Goal: Task Accomplishment & Management: Use online tool/utility

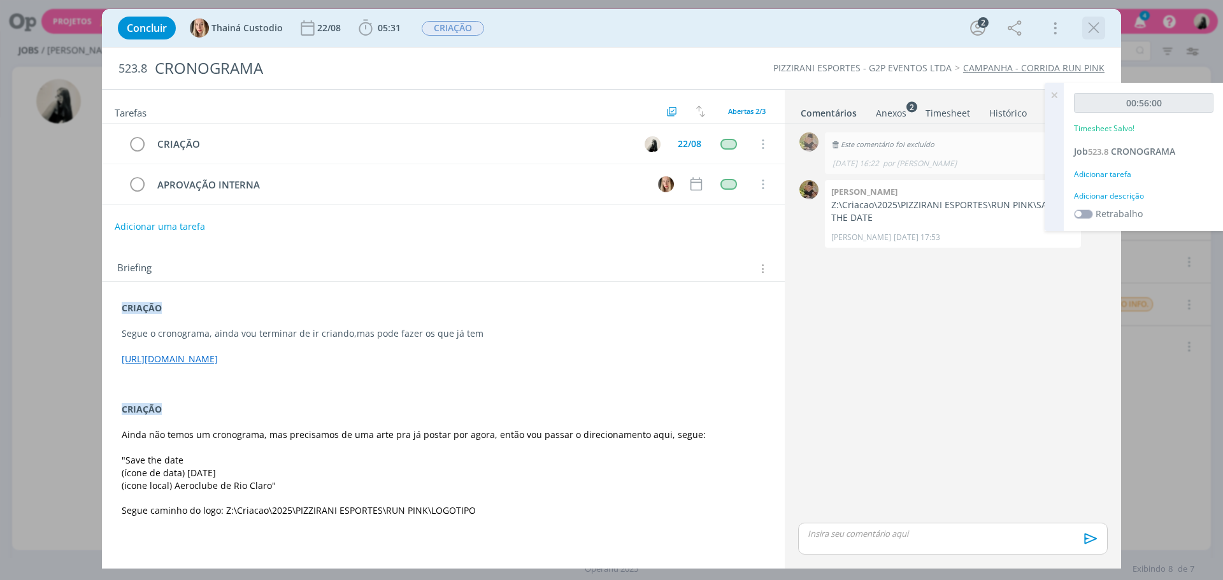
click at [1085, 32] on icon "dialog" at bounding box center [1093, 27] width 19 height 19
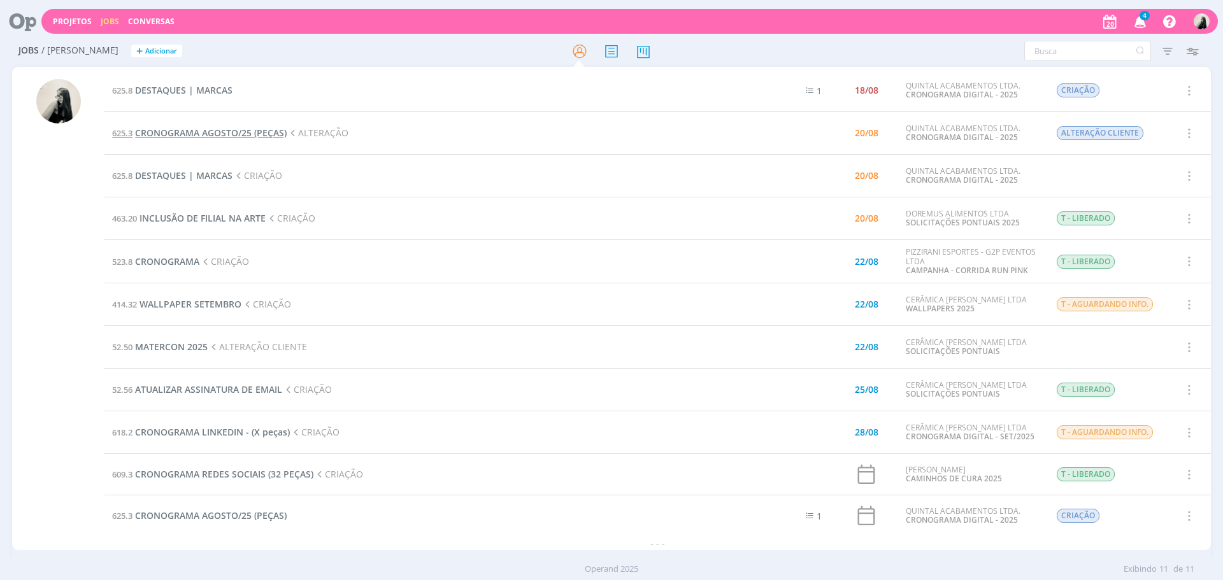
click at [171, 134] on span "CRONOGRAMA AGOSTO/25 (PEÇAS)" at bounding box center [211, 133] width 152 height 12
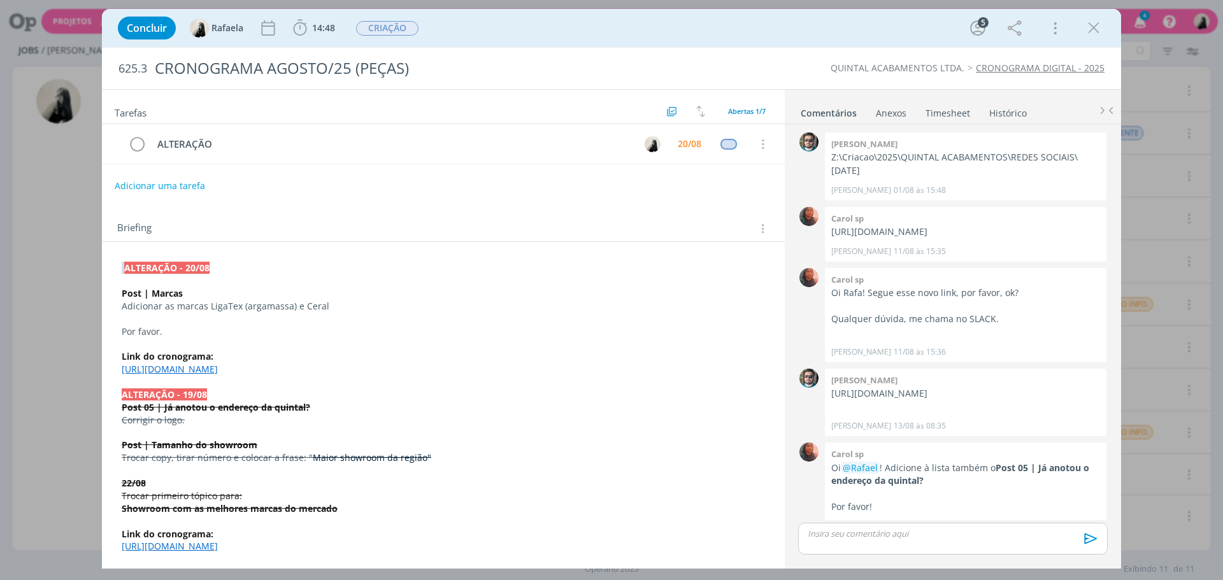
scroll to position [338, 0]
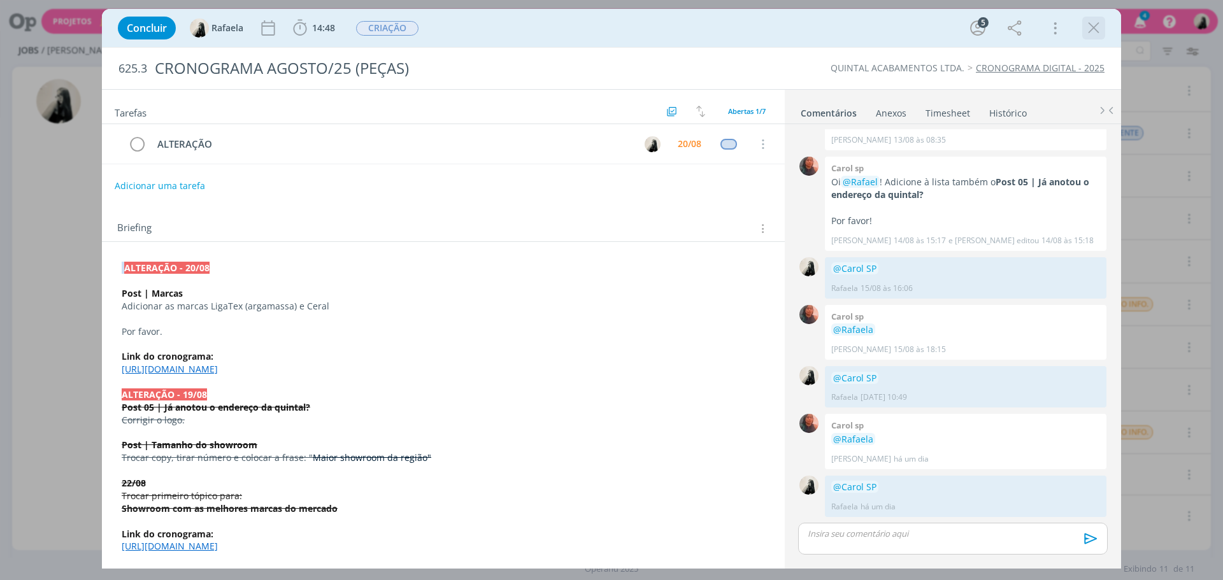
click at [1099, 32] on icon "dialog" at bounding box center [1093, 27] width 19 height 19
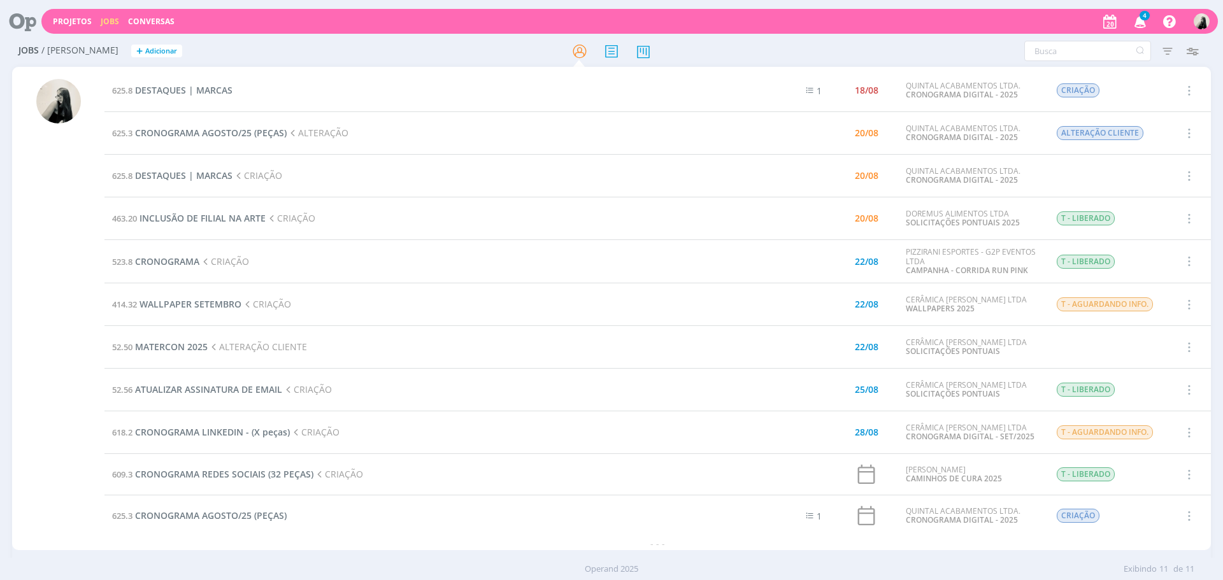
click at [1141, 18] on span "4" at bounding box center [1145, 16] width 10 height 10
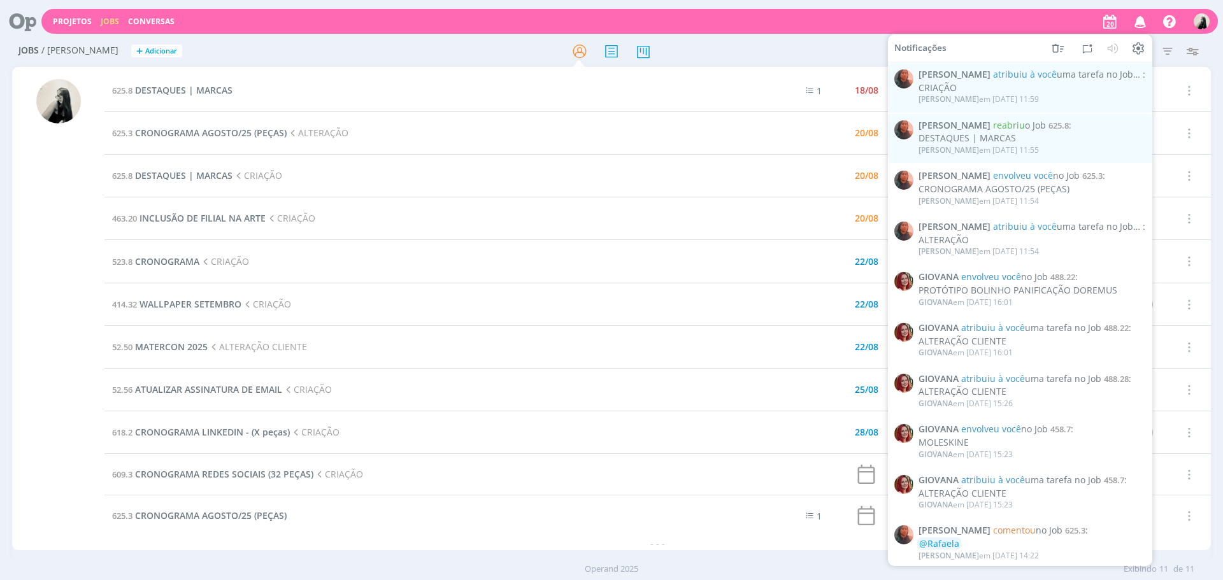
click at [1141, 18] on icon "button" at bounding box center [1140, 21] width 22 height 22
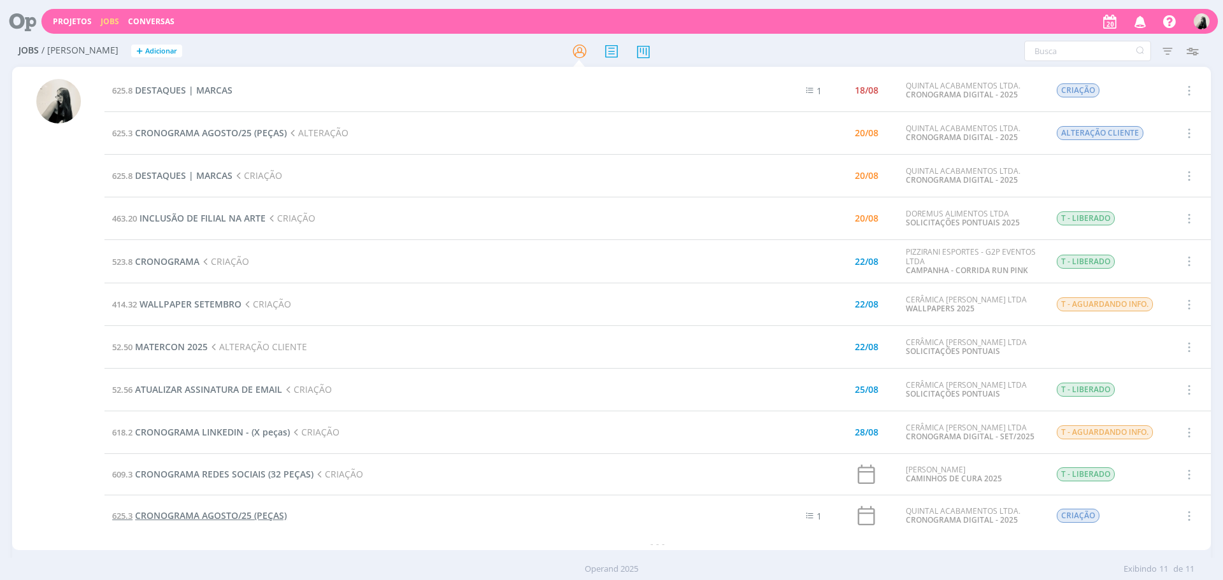
click at [227, 517] on span "CRONOGRAMA AGOSTO/25 (PEÇAS)" at bounding box center [211, 516] width 152 height 12
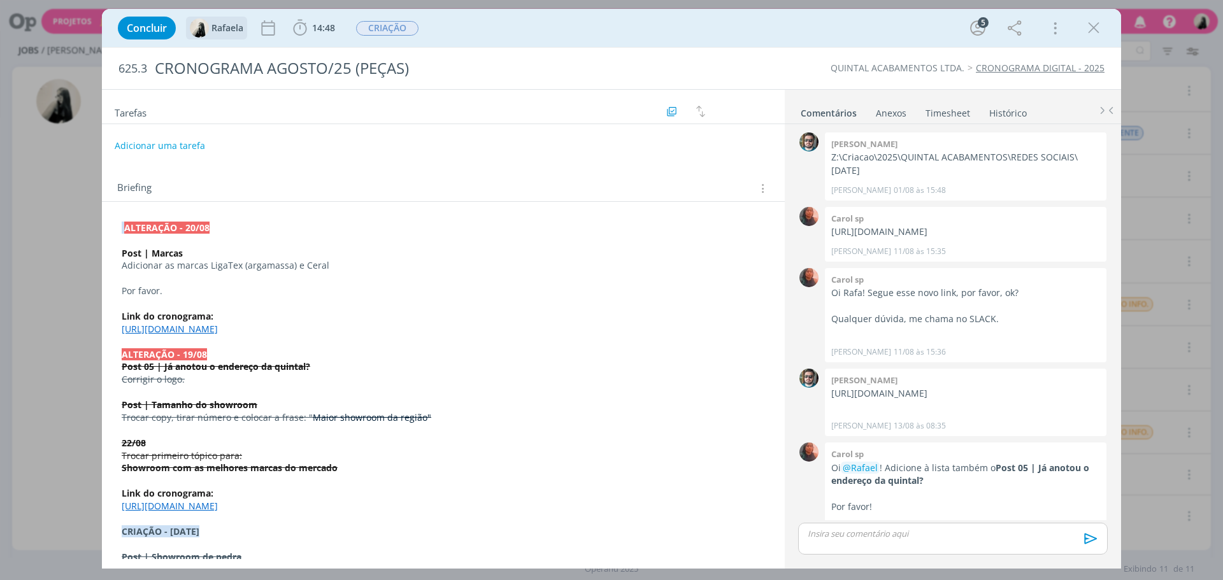
scroll to position [338, 0]
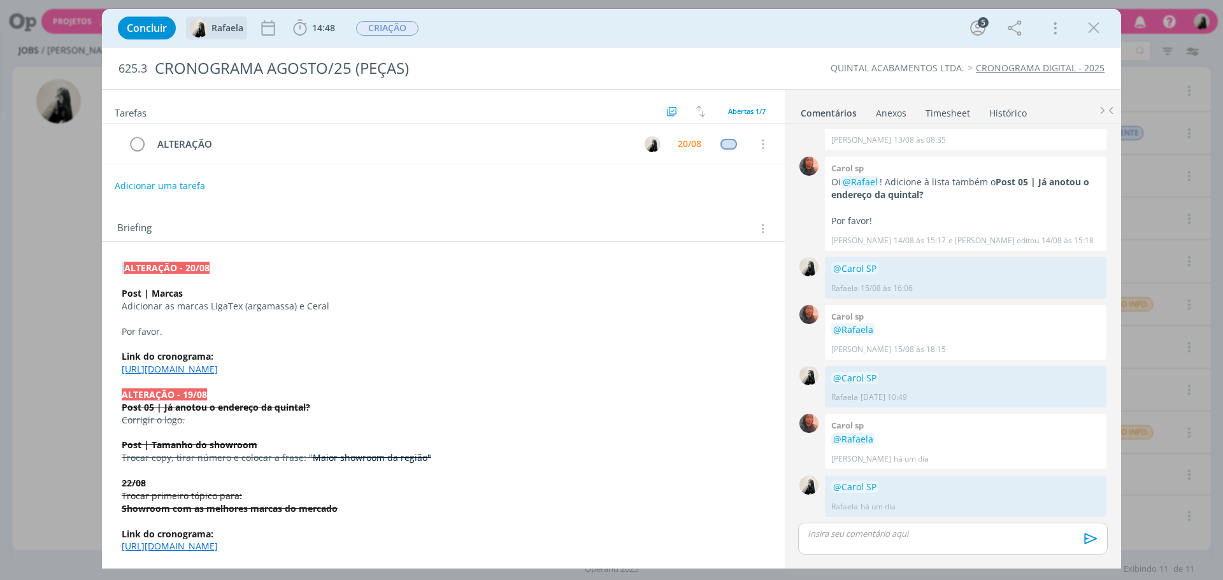
click at [214, 32] on div "Rafaela" at bounding box center [217, 27] width 54 height 19
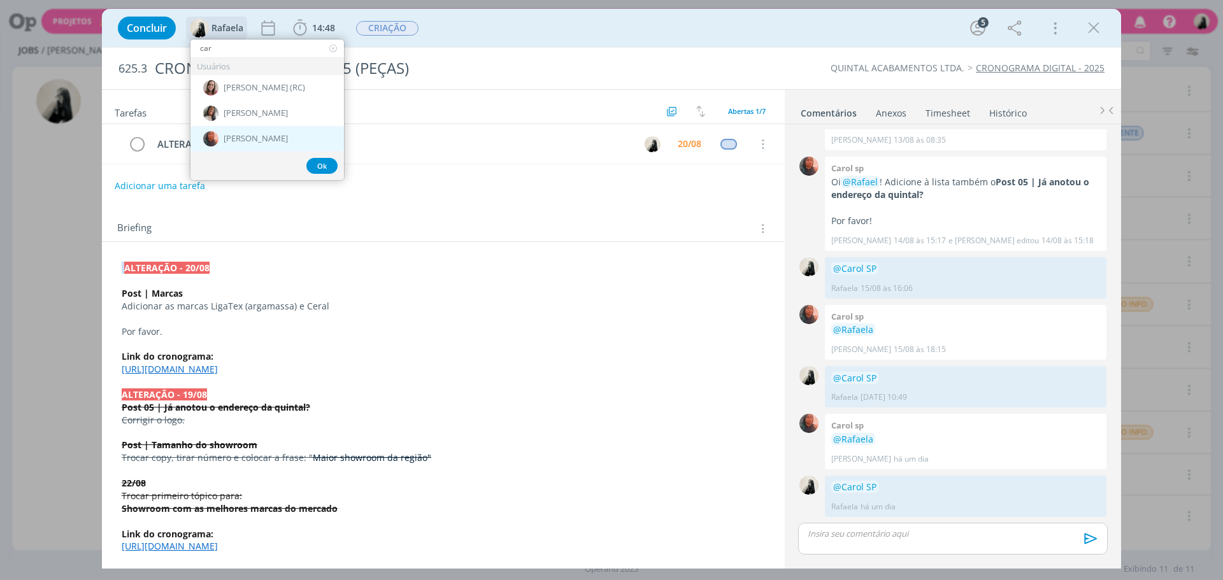
type input "car"
click at [265, 141] on div "[PERSON_NAME]" at bounding box center [267, 138] width 154 height 25
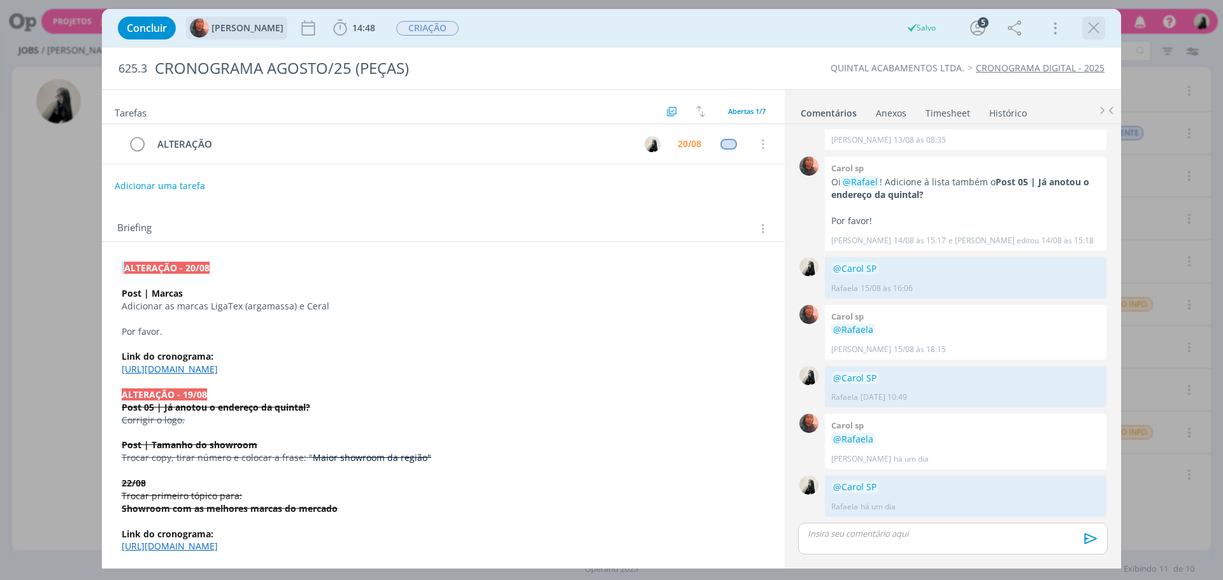
click at [1095, 28] on icon "dialog" at bounding box center [1093, 27] width 19 height 19
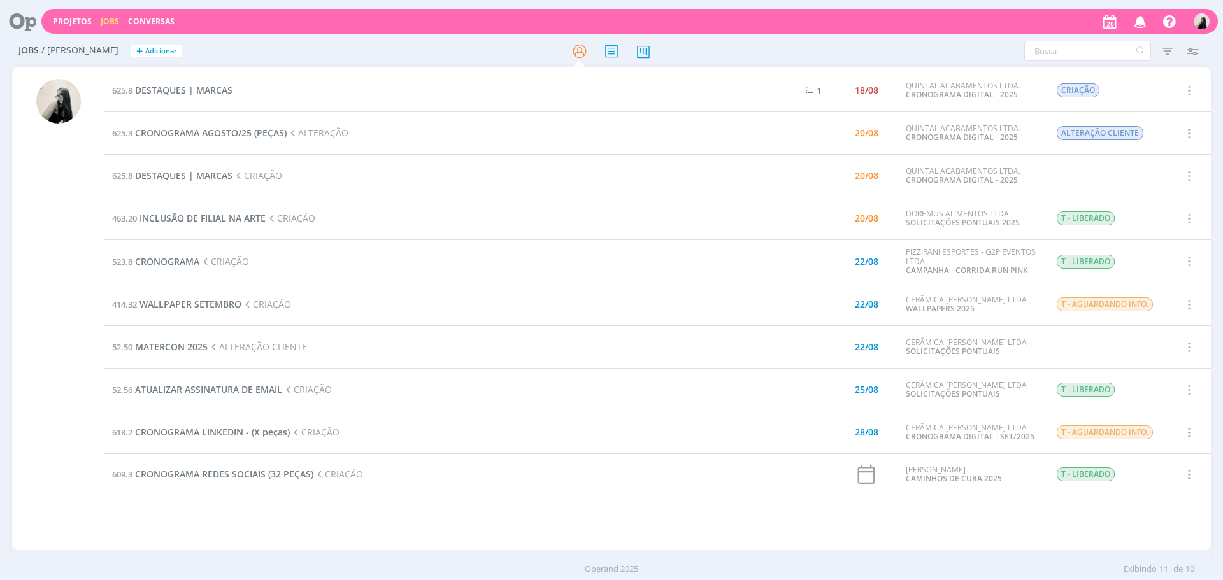
click at [213, 180] on span "DESTAQUES | MARCAS" at bounding box center [183, 175] width 97 height 12
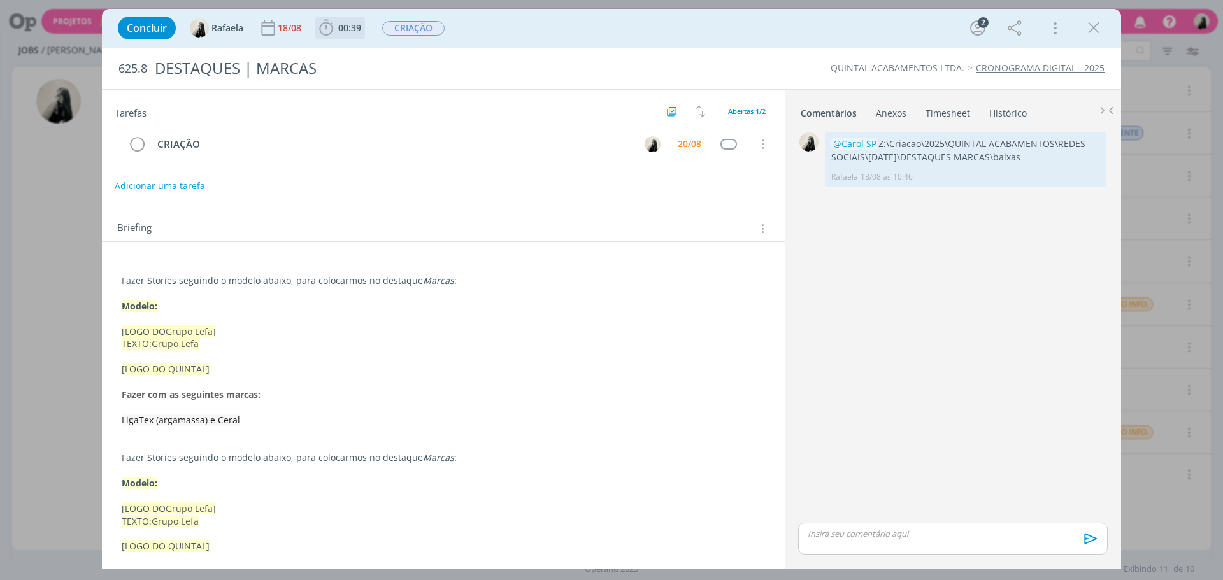
click at [336, 24] on b "00:39" at bounding box center [350, 28] width 28 height 9
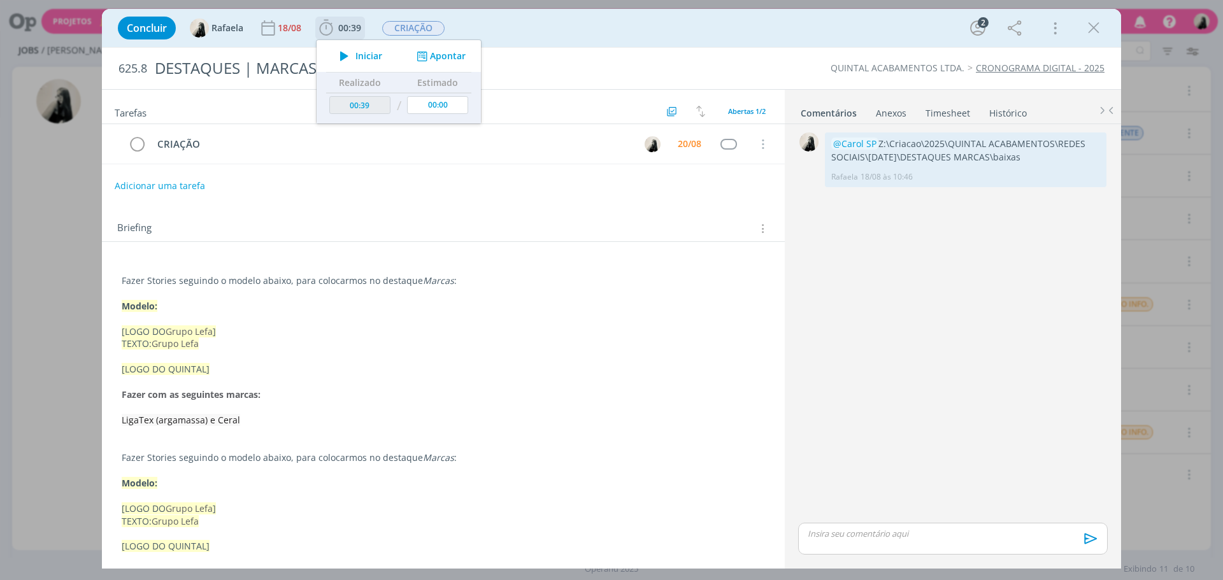
click at [336, 24] on b "00:39" at bounding box center [350, 28] width 28 height 9
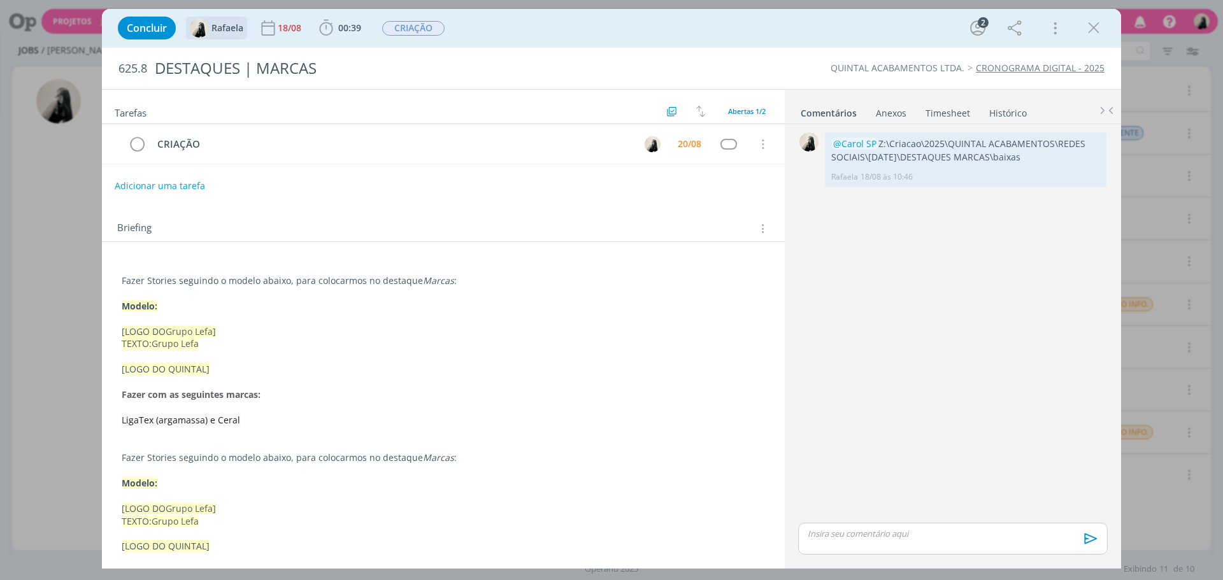
click at [203, 30] on img "dialog" at bounding box center [199, 27] width 19 height 19
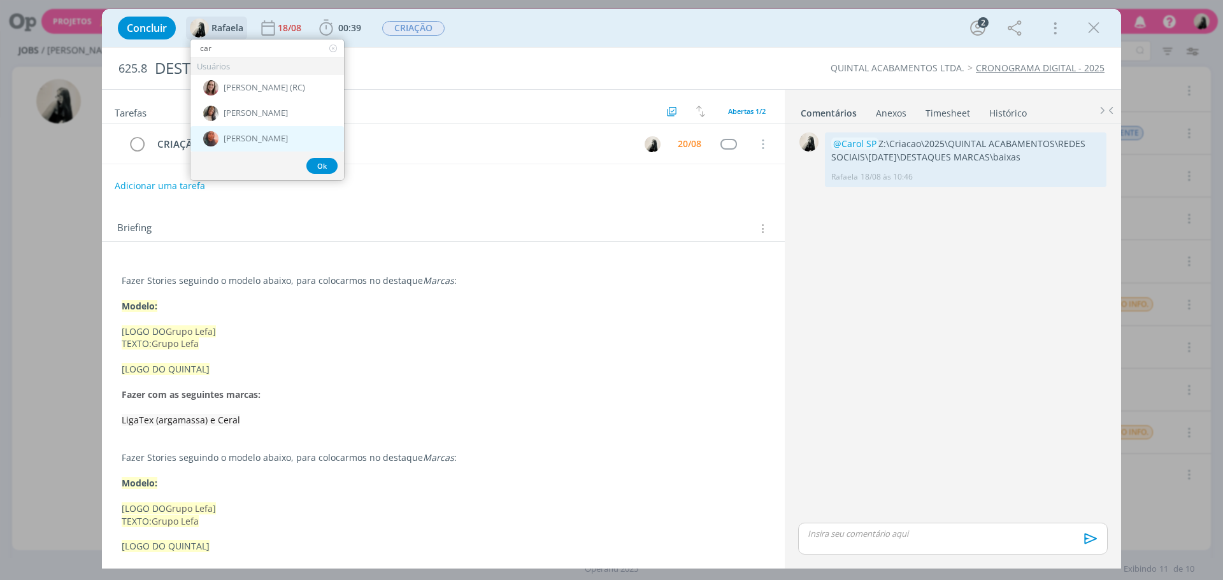
type input "car"
click at [271, 139] on div "[PERSON_NAME]" at bounding box center [267, 138] width 154 height 25
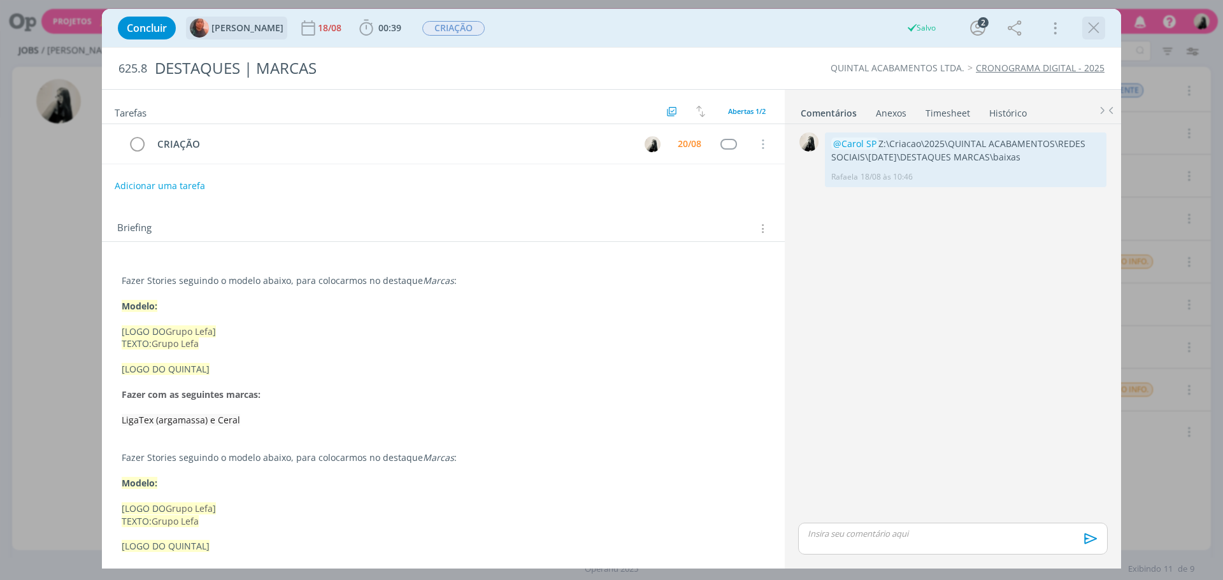
click at [1095, 27] on icon "dialog" at bounding box center [1093, 27] width 19 height 19
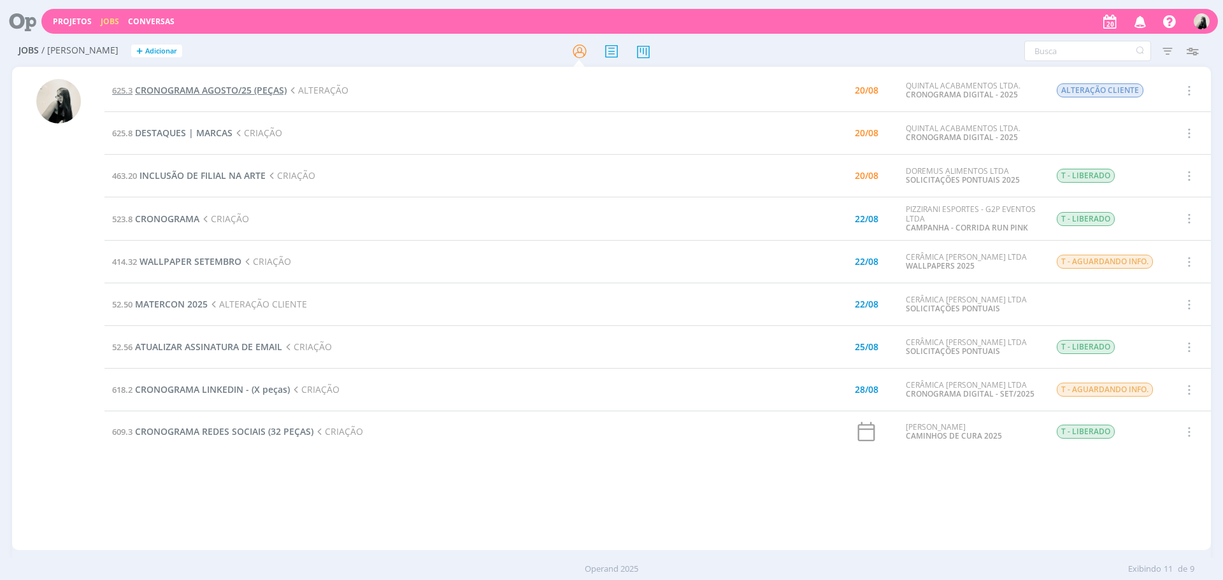
click at [231, 89] on span "CRONOGRAMA AGOSTO/25 (PEÇAS)" at bounding box center [211, 90] width 152 height 12
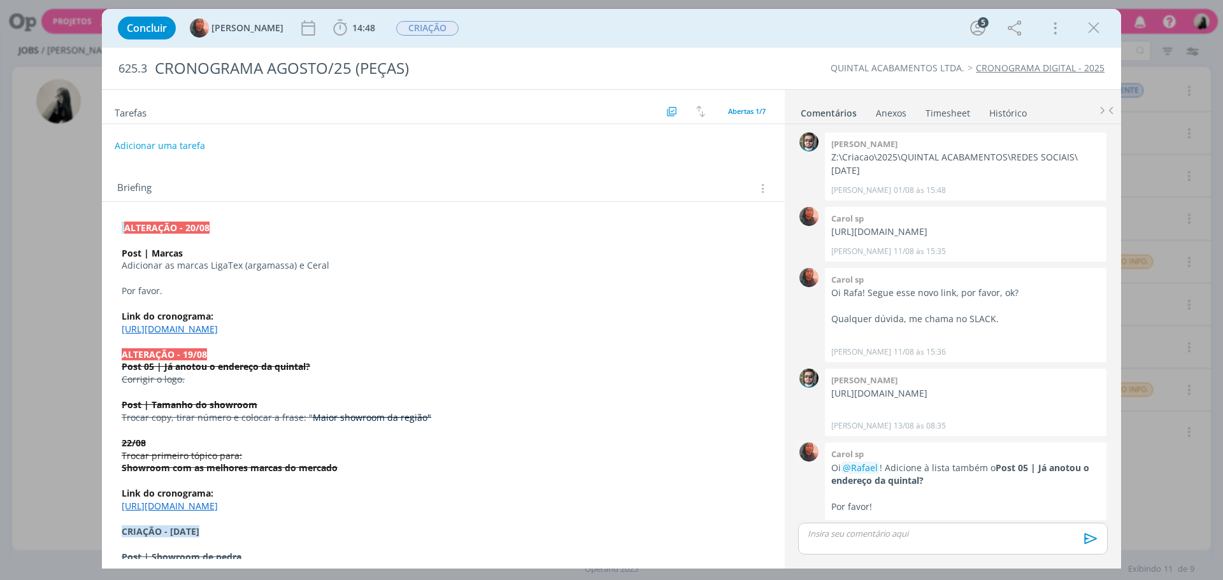
scroll to position [338, 0]
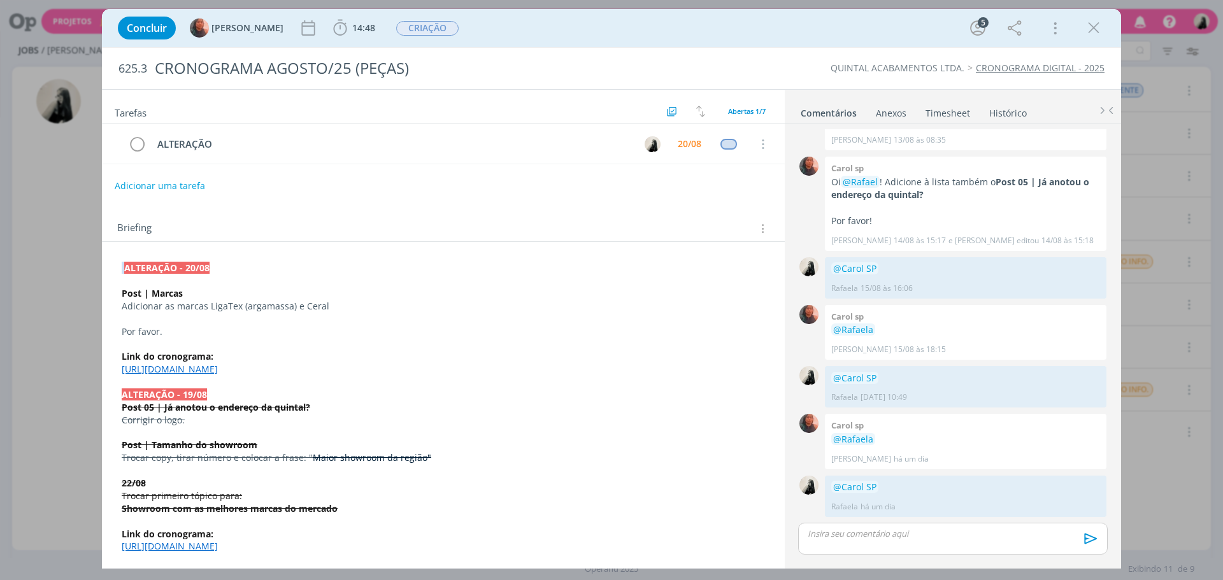
click at [218, 368] on link "[URL][DOMAIN_NAME]" at bounding box center [170, 369] width 96 height 12
click at [343, 406] on link "[URL][DOMAIN_NAME]" at bounding box center [295, 406] width 96 height 17
click at [330, 38] on button "14:48" at bounding box center [354, 28] width 48 height 20
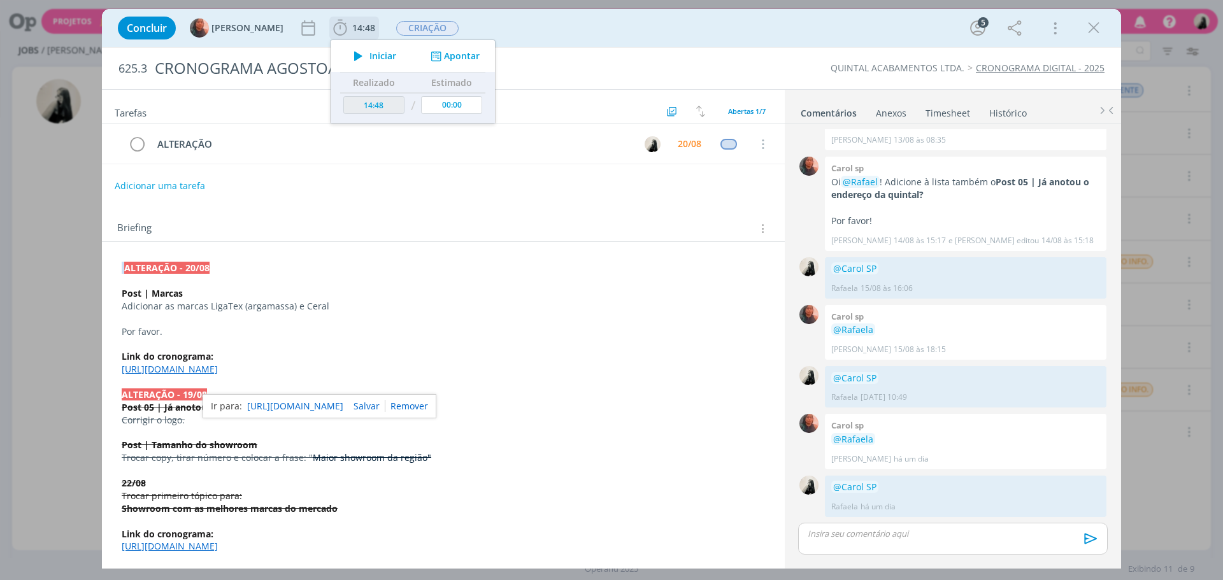
click at [347, 55] on icon "dialog" at bounding box center [358, 56] width 22 height 17
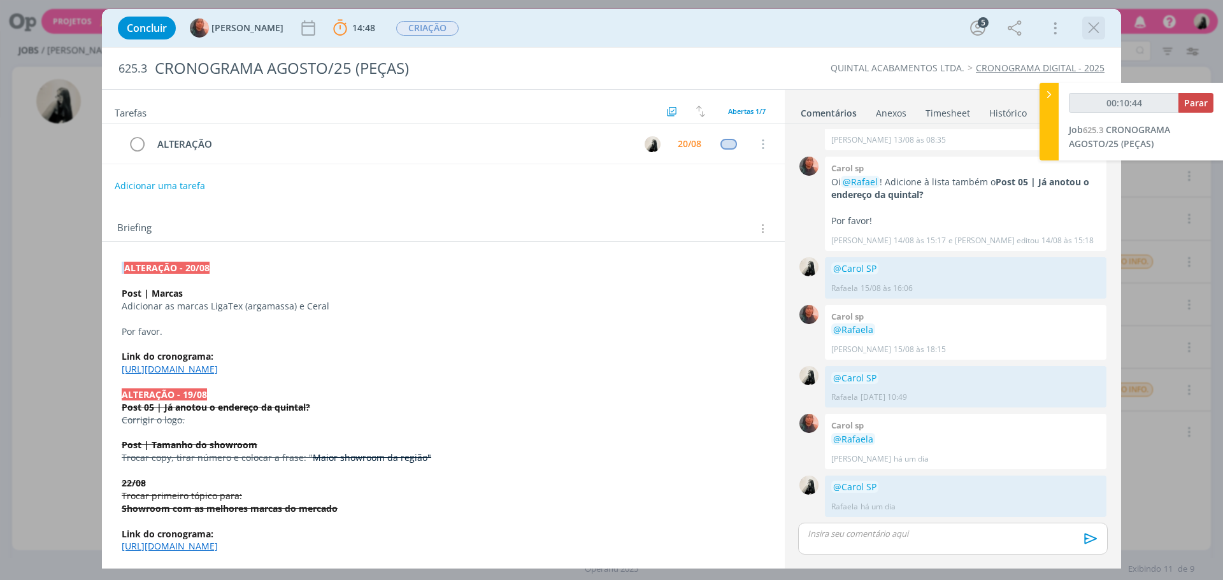
click at [1096, 32] on icon "dialog" at bounding box center [1093, 27] width 19 height 19
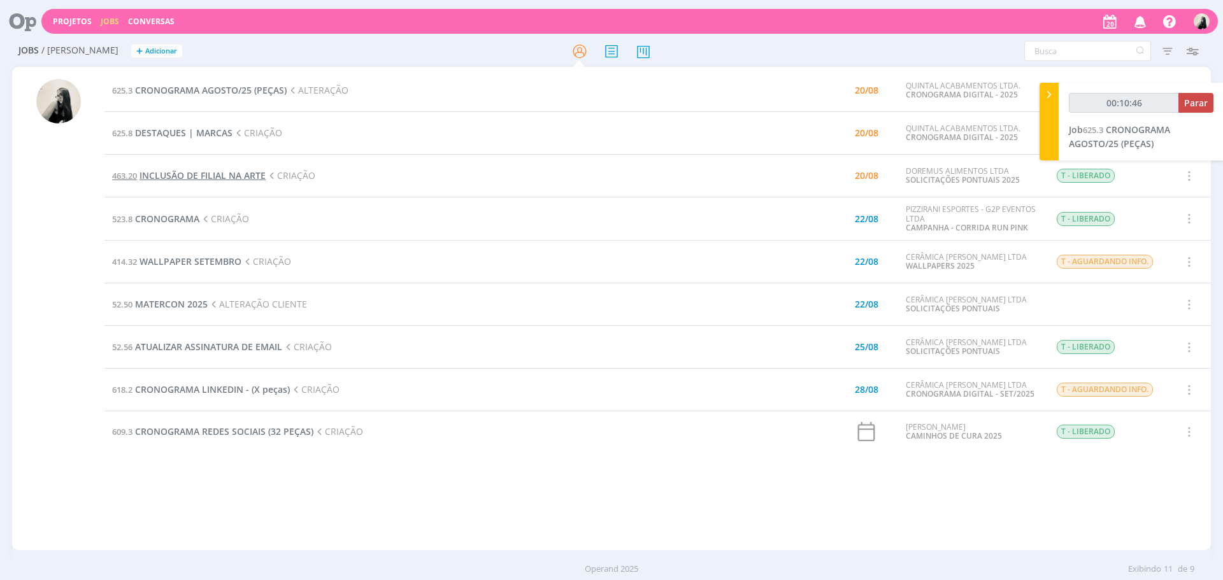
click at [215, 175] on span "INCLUSÃO DE FILIAL NA ARTE" at bounding box center [203, 175] width 126 height 12
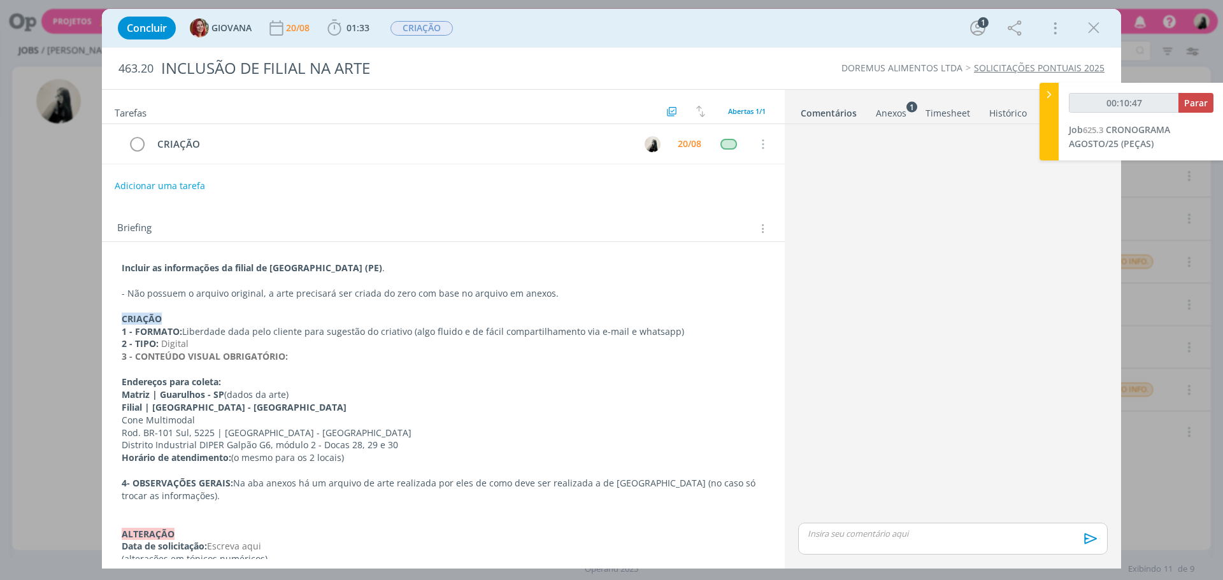
click at [893, 540] on p "dialog" at bounding box center [952, 533] width 289 height 11
type input "00:10:48"
click at [1089, 546] on icon "dialog" at bounding box center [1089, 543] width 13 height 11
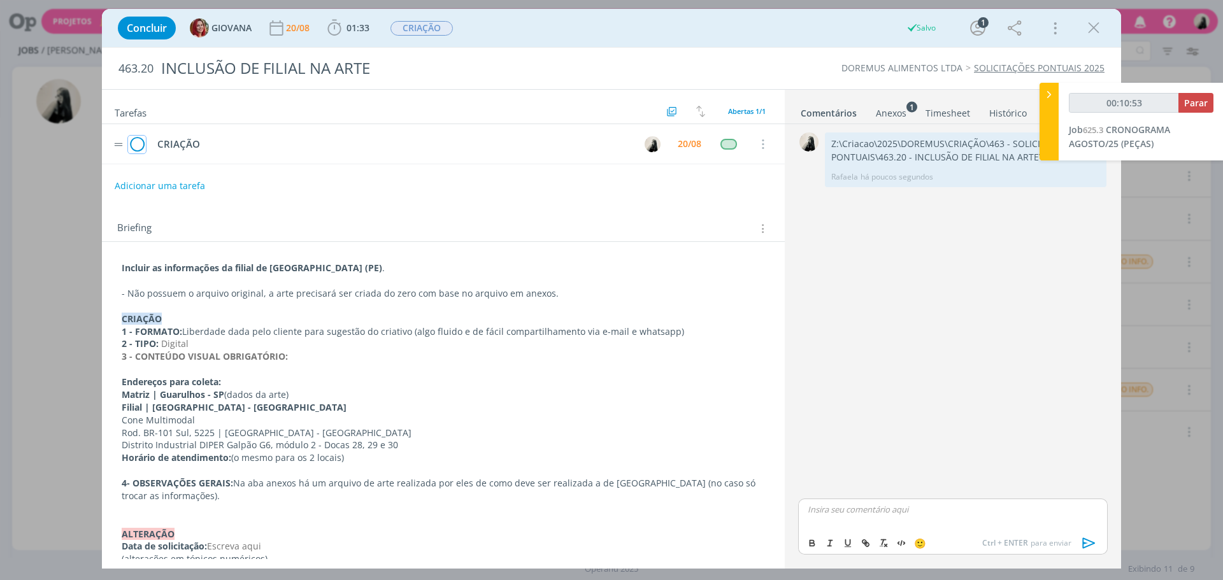
click at [138, 146] on icon "dialog" at bounding box center [137, 144] width 18 height 19
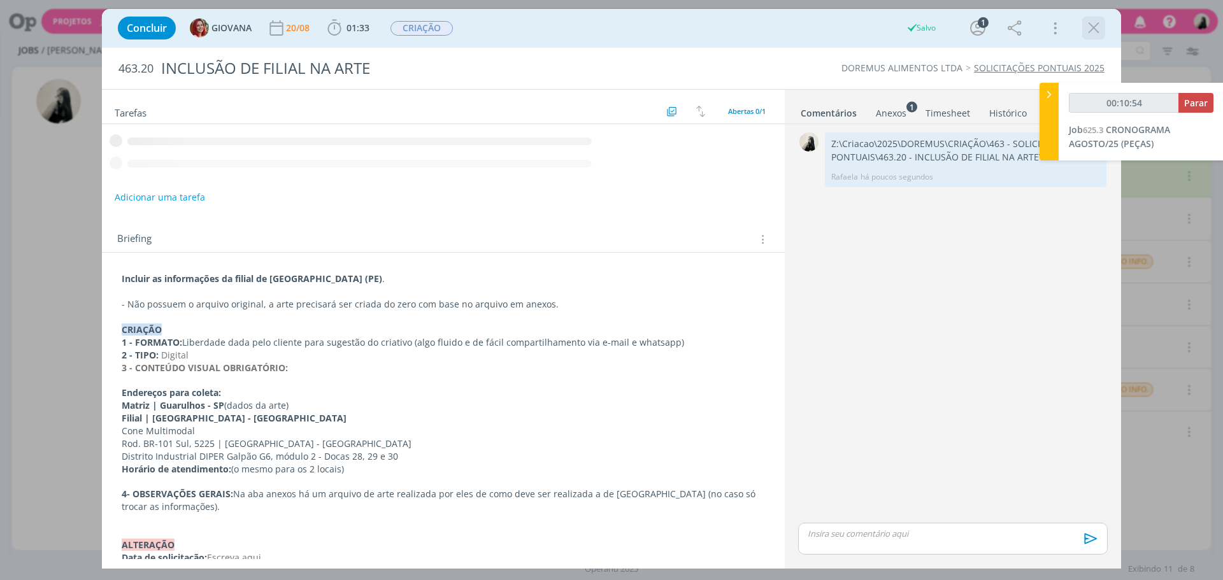
click at [1087, 30] on icon "dialog" at bounding box center [1093, 27] width 19 height 19
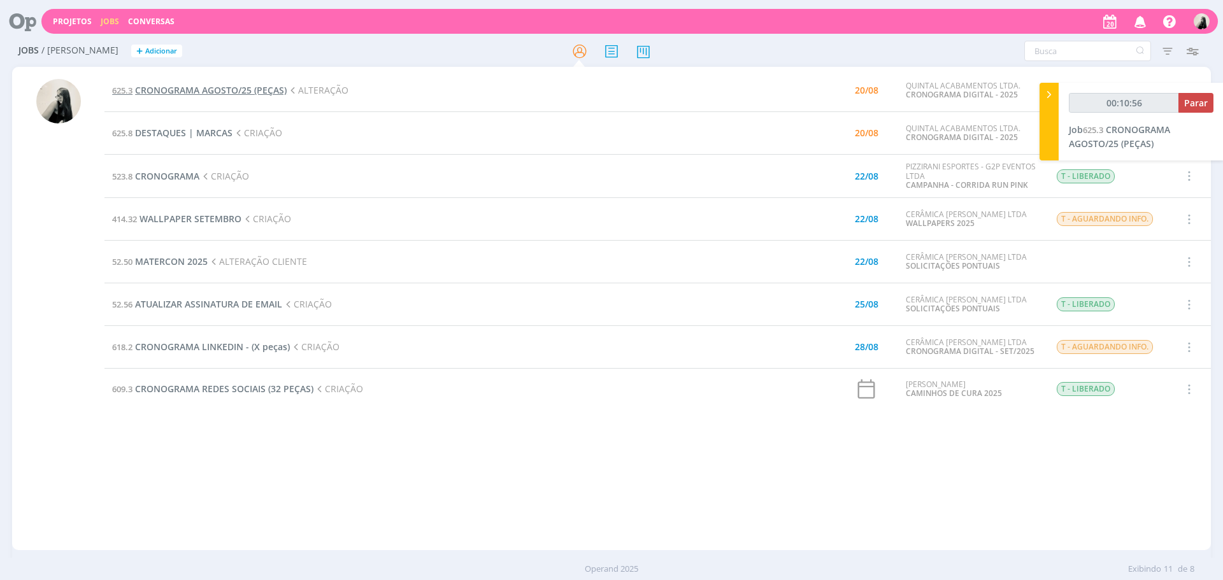
click at [259, 90] on span "CRONOGRAMA AGOSTO/25 (PEÇAS)" at bounding box center [211, 90] width 152 height 12
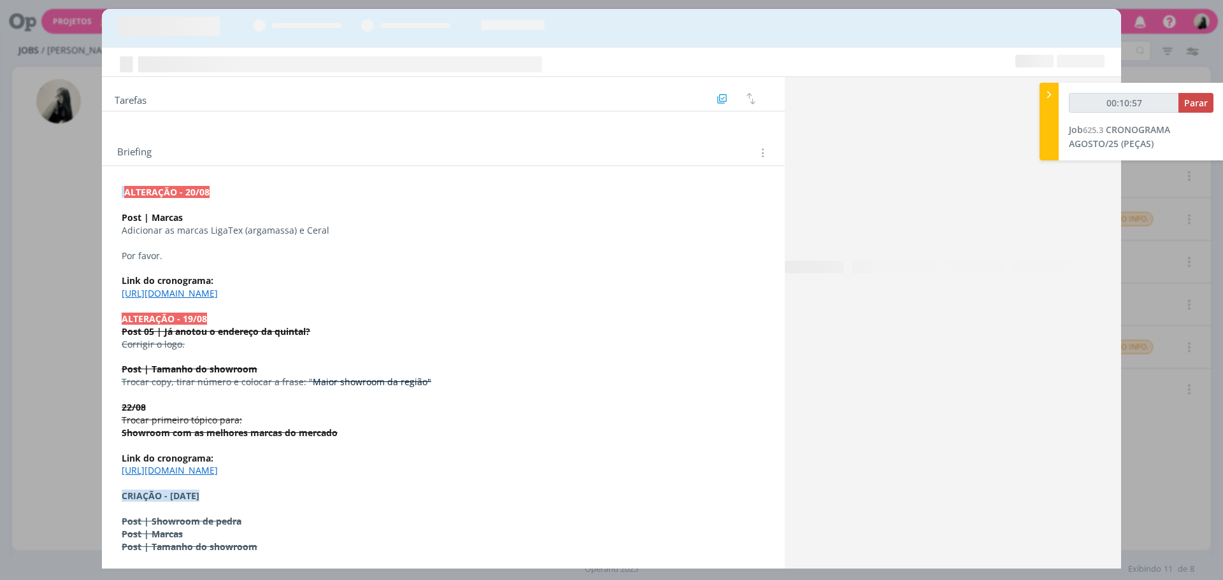
scroll to position [338, 0]
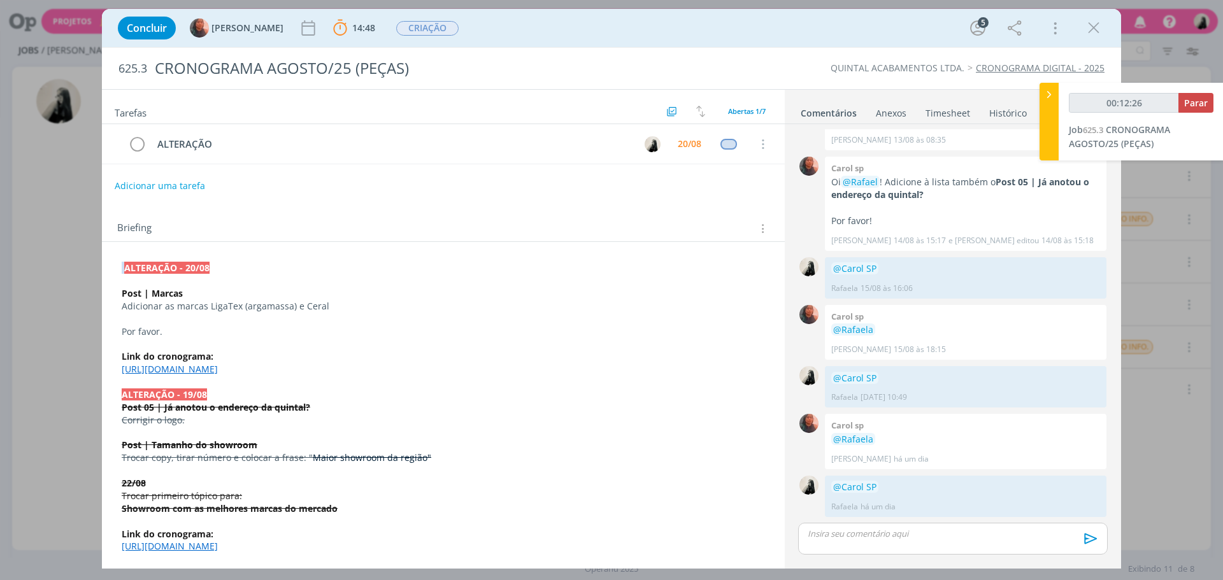
click at [261, 310] on p "Adicionar as marcas LigaTex (argamassa) e Ceral" at bounding box center [443, 306] width 643 height 13
click at [261, 310] on p "Adicionar as marcas LigaTex (argamassa) e Ceral" at bounding box center [443, 307] width 642 height 13
drag, startPoint x: 248, startPoint y: 309, endPoint x: 176, endPoint y: 548, distance: 250.1
click at [176, 548] on icon "dialog" at bounding box center [180, 548] width 10 height 10
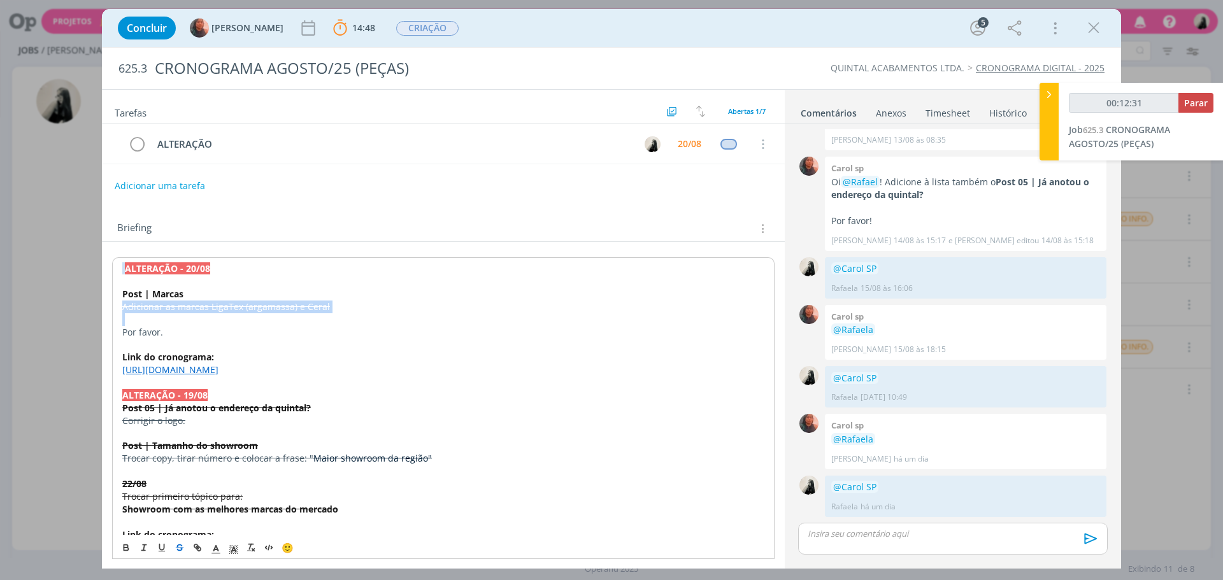
click at [178, 548] on icon "dialog" at bounding box center [180, 548] width 10 height 10
click at [182, 548] on icon "dialog" at bounding box center [180, 549] width 6 height 3
click at [315, 301] on s "Adicionar as marcas LigaTex (argamassa) e Ceral" at bounding box center [226, 307] width 208 height 12
click at [134, 144] on icon "dialog" at bounding box center [137, 144] width 18 height 19
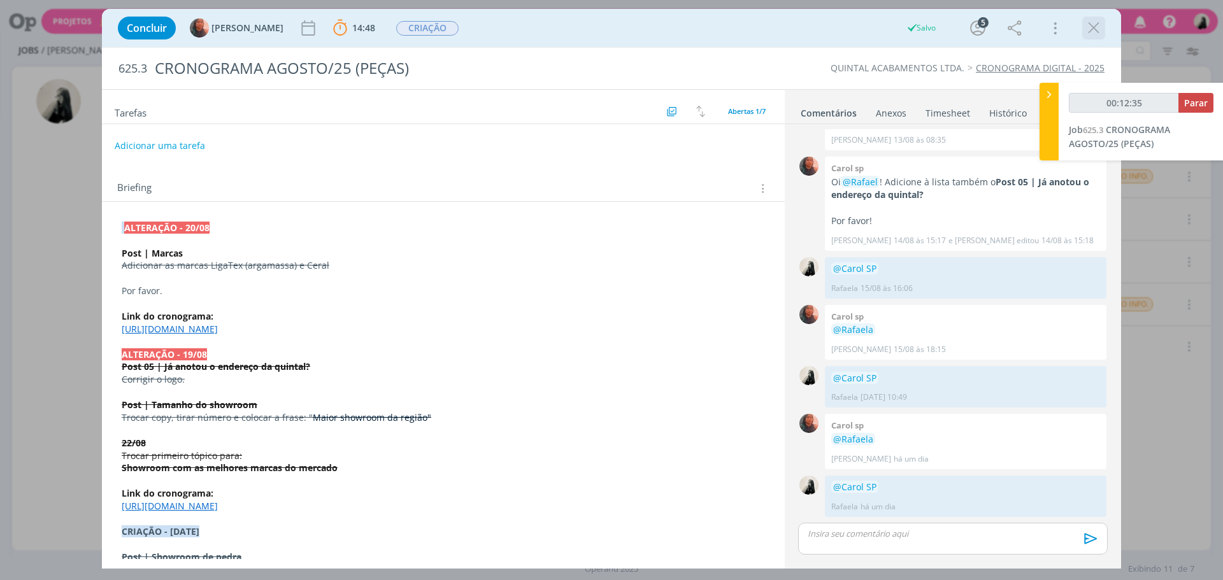
click at [1087, 35] on icon "dialog" at bounding box center [1093, 27] width 19 height 19
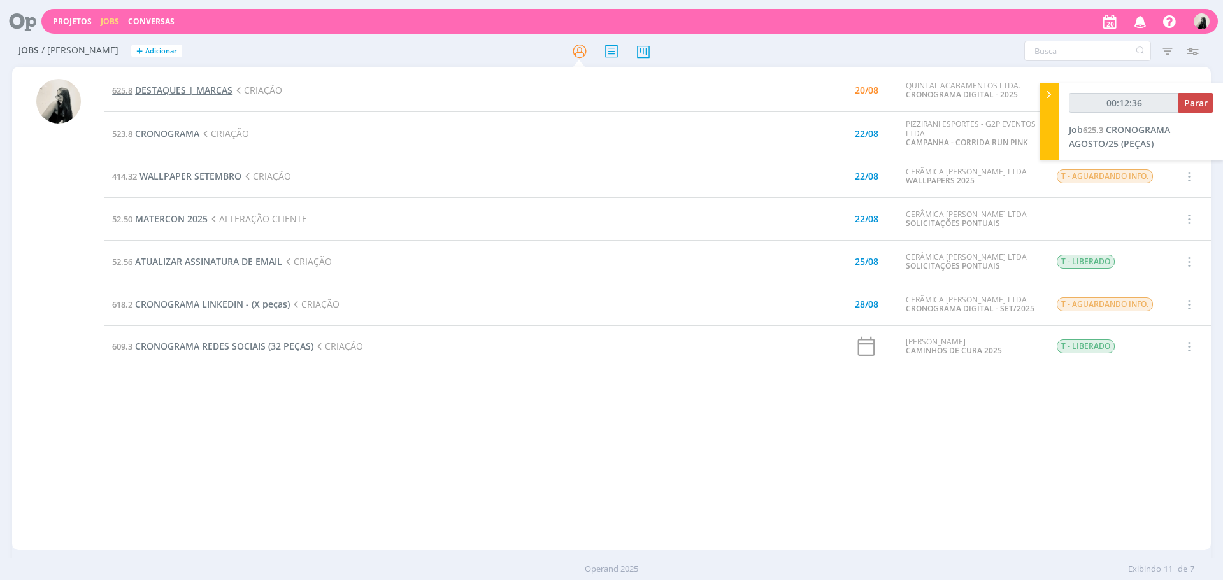
type input "00:12:37"
click at [1189, 99] on span "Parar" at bounding box center [1196, 103] width 24 height 12
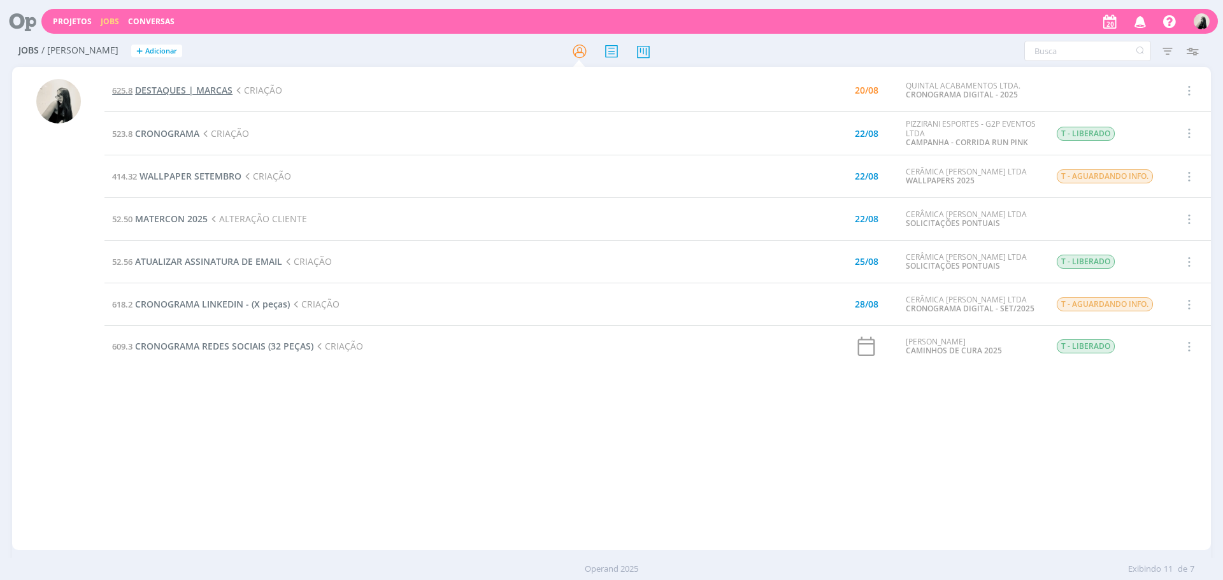
click at [201, 84] on span "DESTAQUES | MARCAS" at bounding box center [183, 90] width 97 height 12
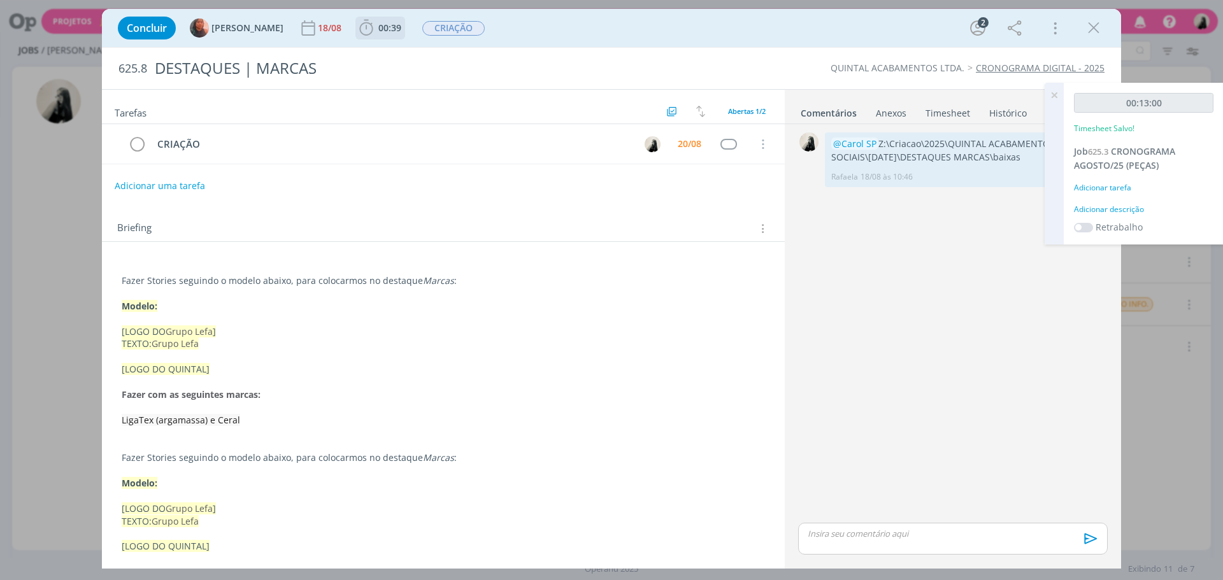
click at [378, 29] on span "00:39" at bounding box center [389, 28] width 23 height 12
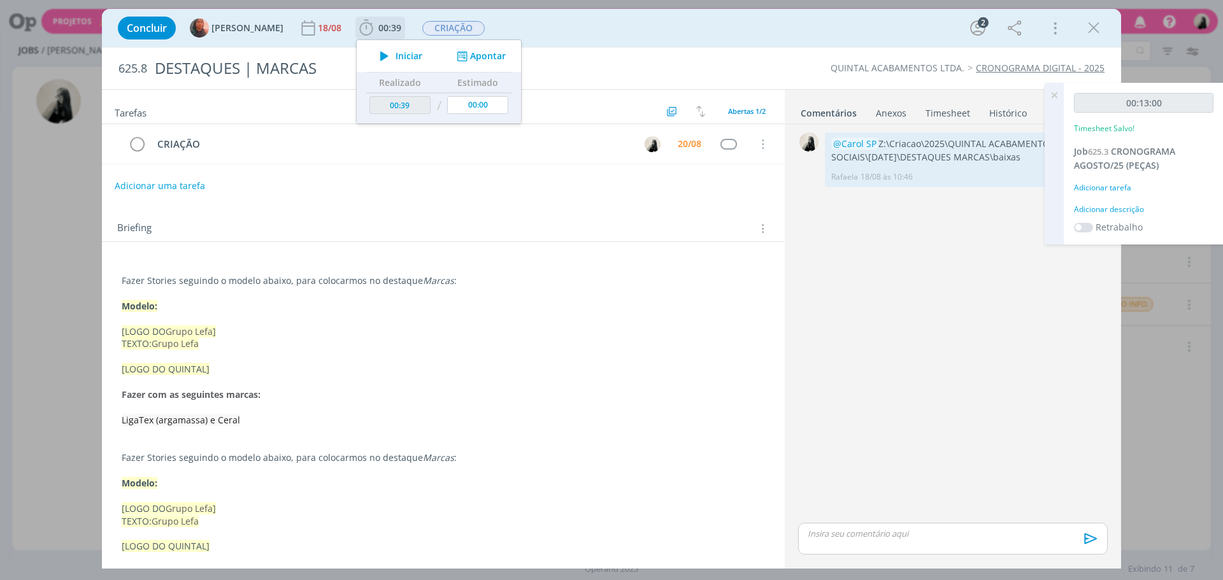
click at [373, 57] on icon "dialog" at bounding box center [384, 56] width 22 height 17
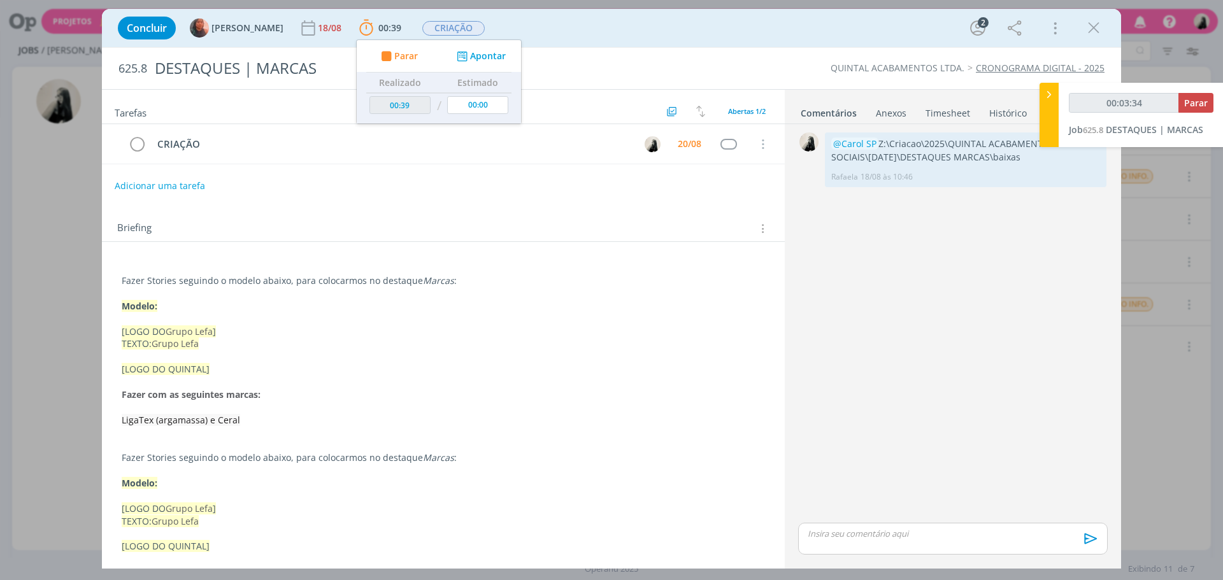
type input "00:03:35"
click at [968, 534] on p "dialog" at bounding box center [952, 533] width 289 height 11
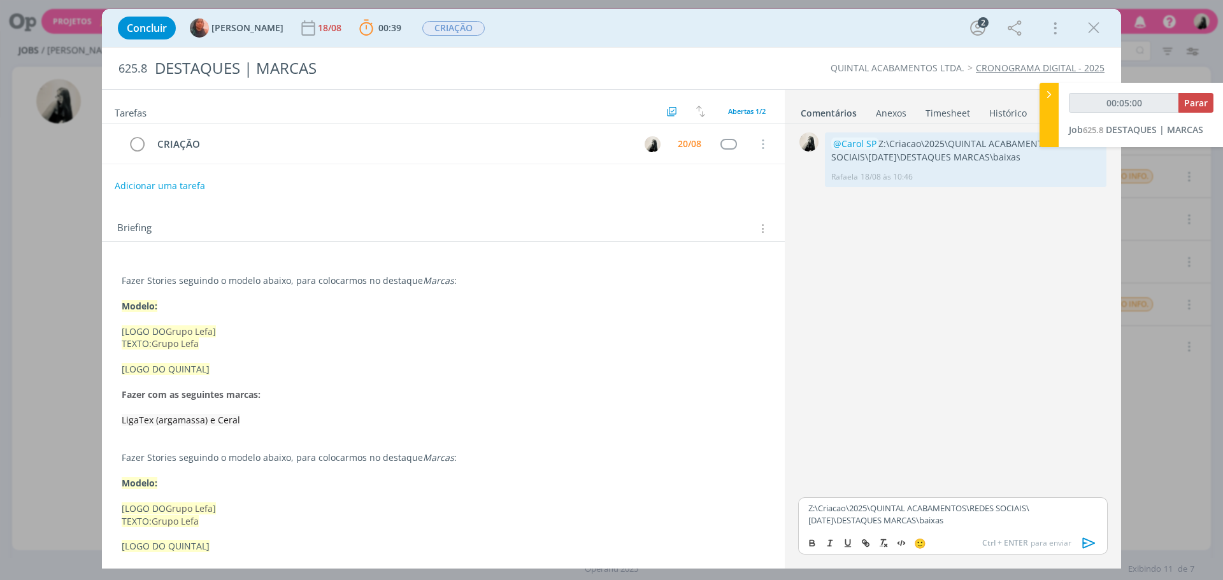
click at [1083, 538] on icon "dialog" at bounding box center [1089, 543] width 13 height 11
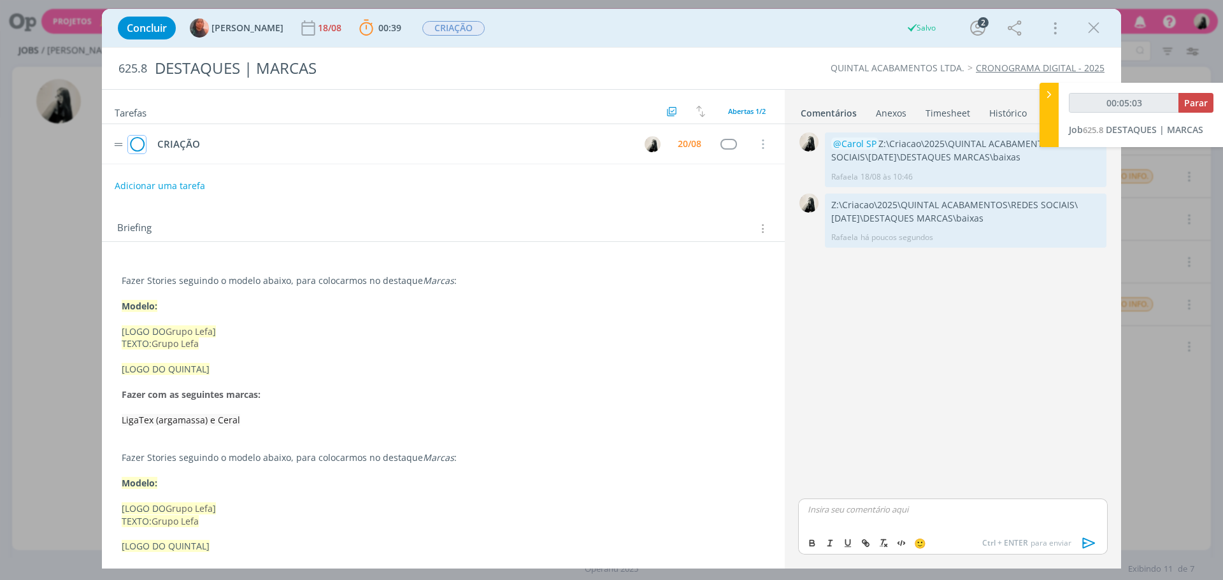
click at [141, 145] on icon "dialog" at bounding box center [137, 144] width 18 height 19
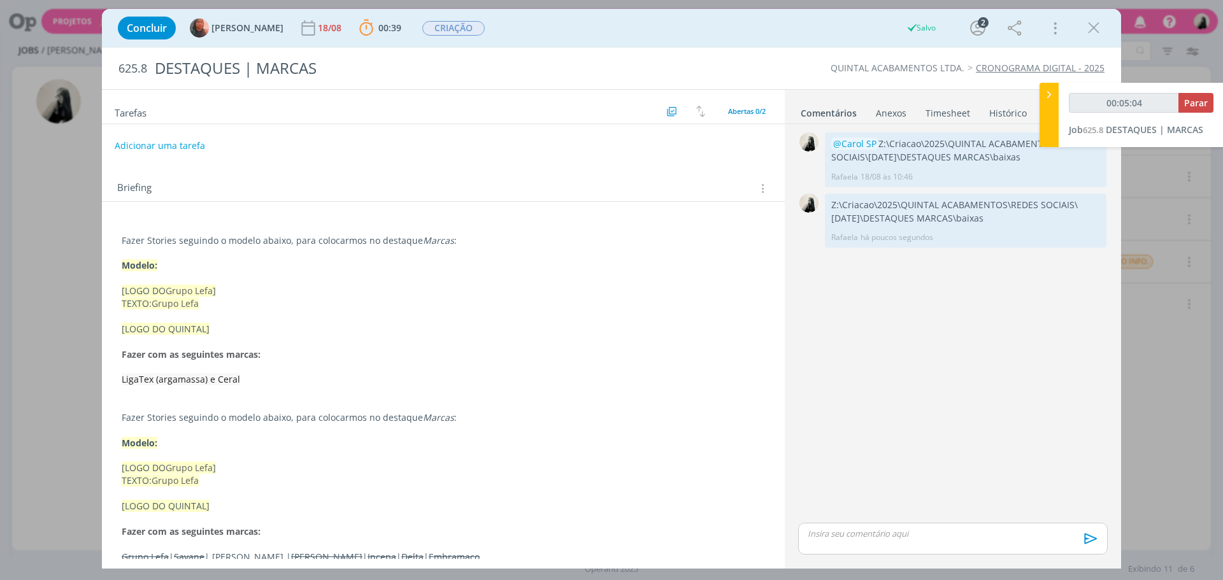
drag, startPoint x: 1094, startPoint y: 36, endPoint x: 1222, endPoint y: 113, distance: 149.1
click at [1095, 36] on icon "dialog" at bounding box center [1093, 27] width 19 height 19
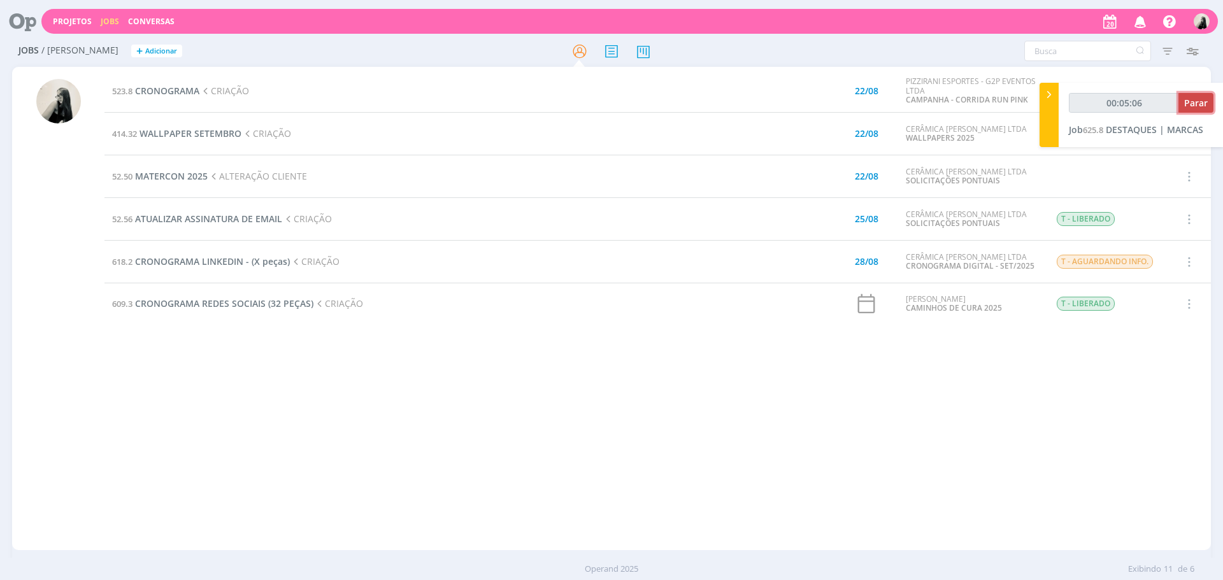
click at [1191, 103] on span "Parar" at bounding box center [1196, 103] width 24 height 12
type input "00:06:00"
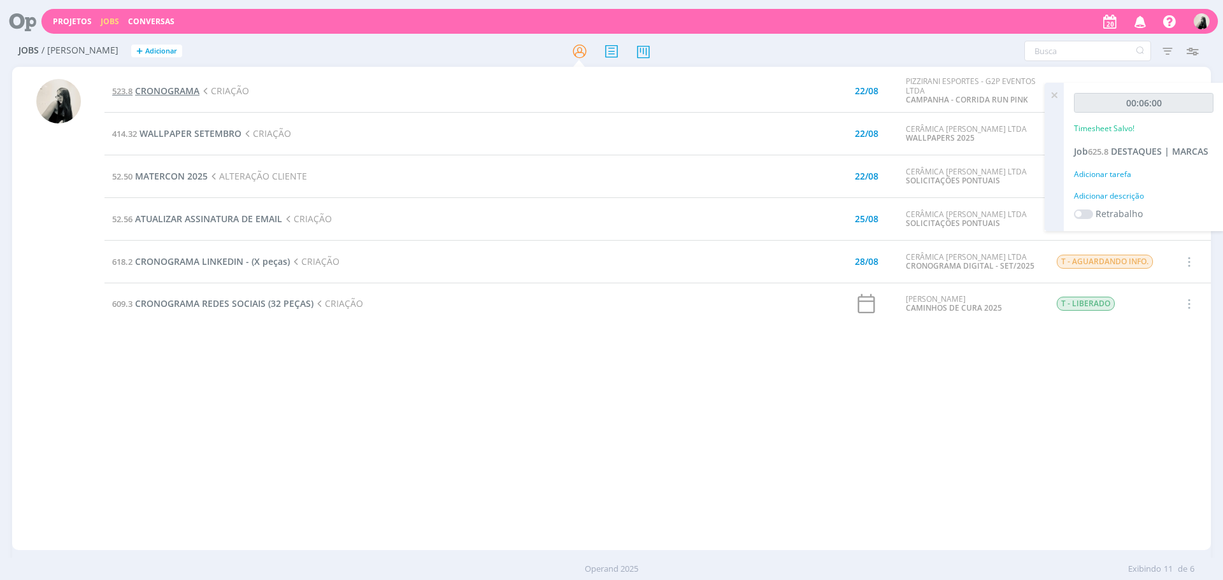
click at [154, 90] on span "CRONOGRAMA" at bounding box center [167, 91] width 64 height 12
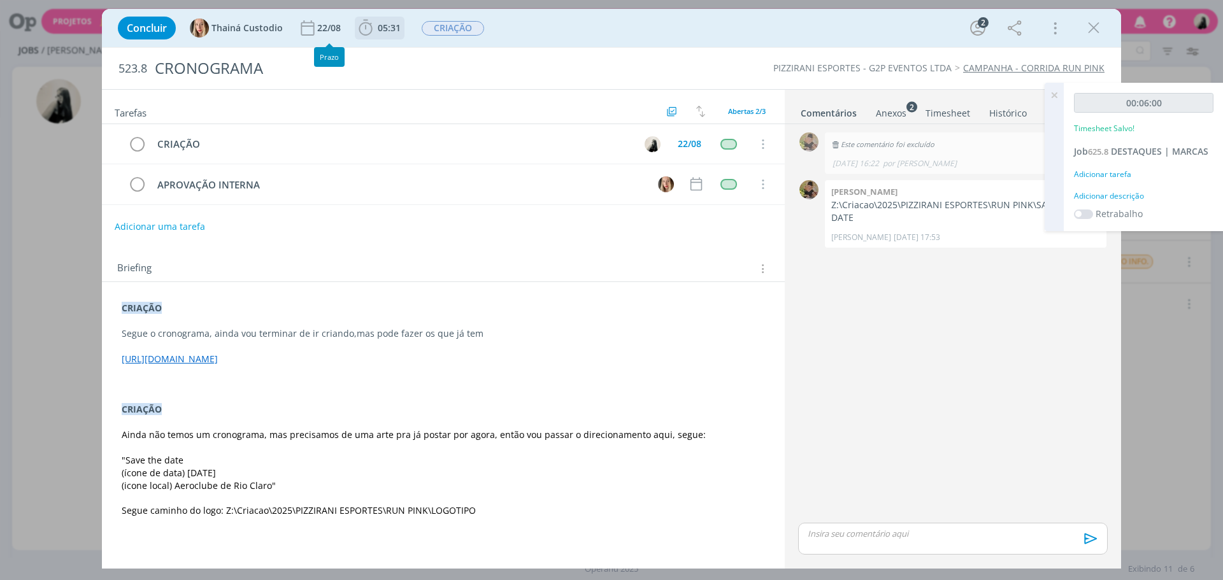
click at [361, 27] on icon "dialog" at bounding box center [365, 27] width 19 height 19
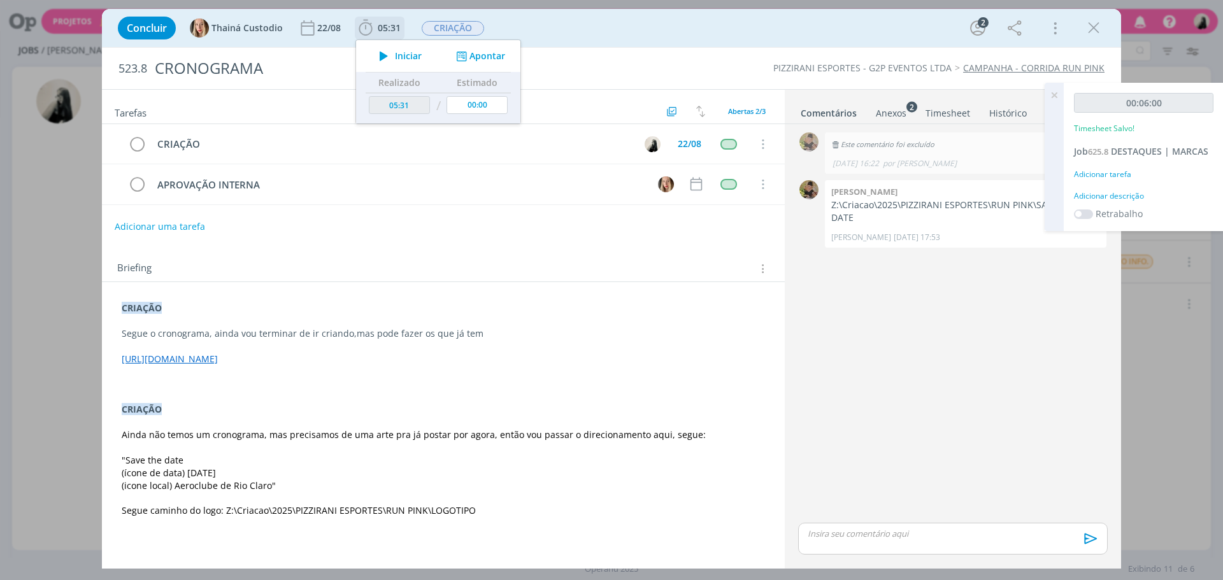
click at [377, 58] on icon "dialog" at bounding box center [384, 56] width 22 height 17
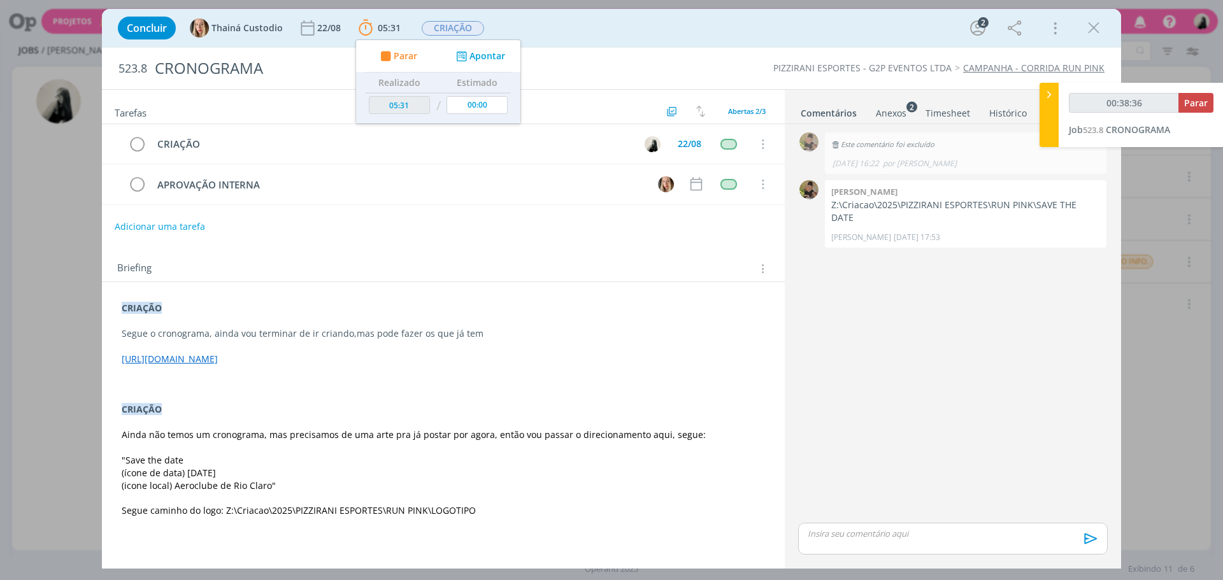
type input "00:39:36"
